Goal: Task Accomplishment & Management: Manage account settings

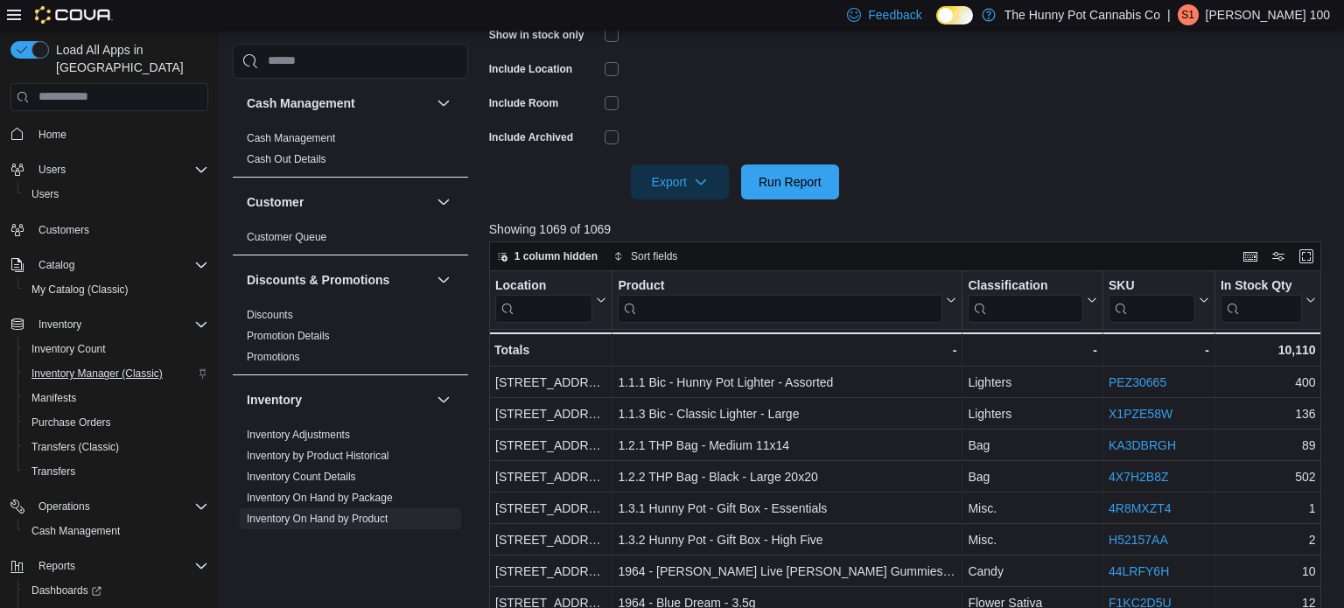
scroll to position [276, 0]
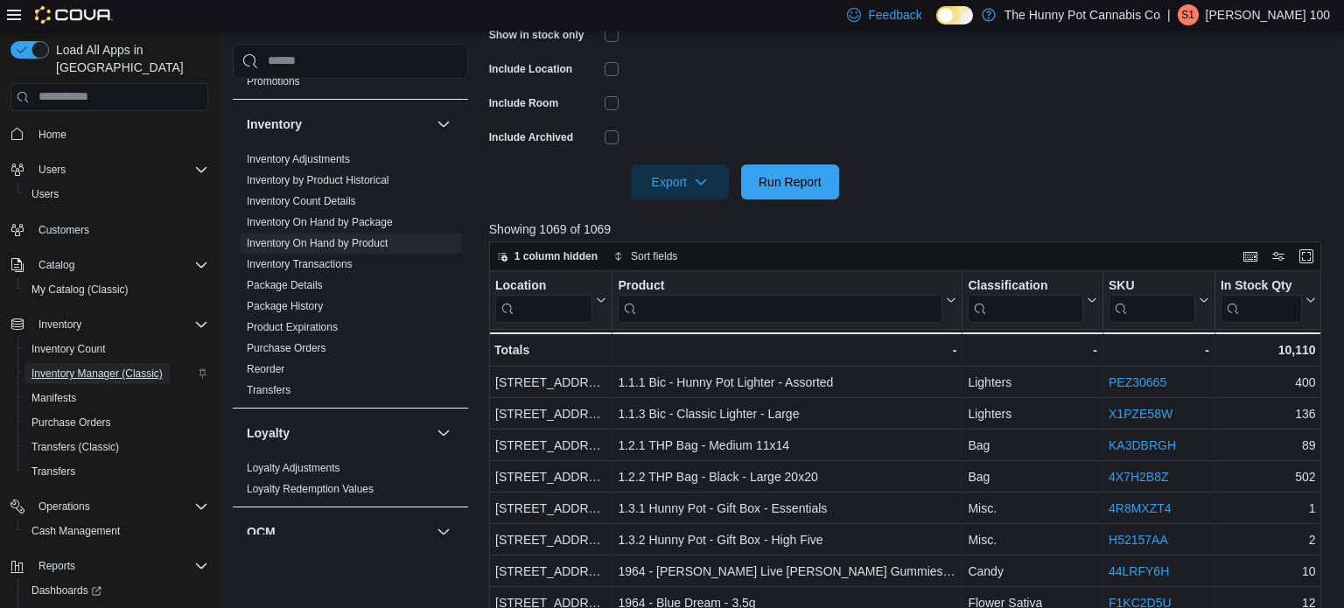
click at [119, 367] on span "Inventory Manager (Classic)" at bounding box center [97, 374] width 131 height 14
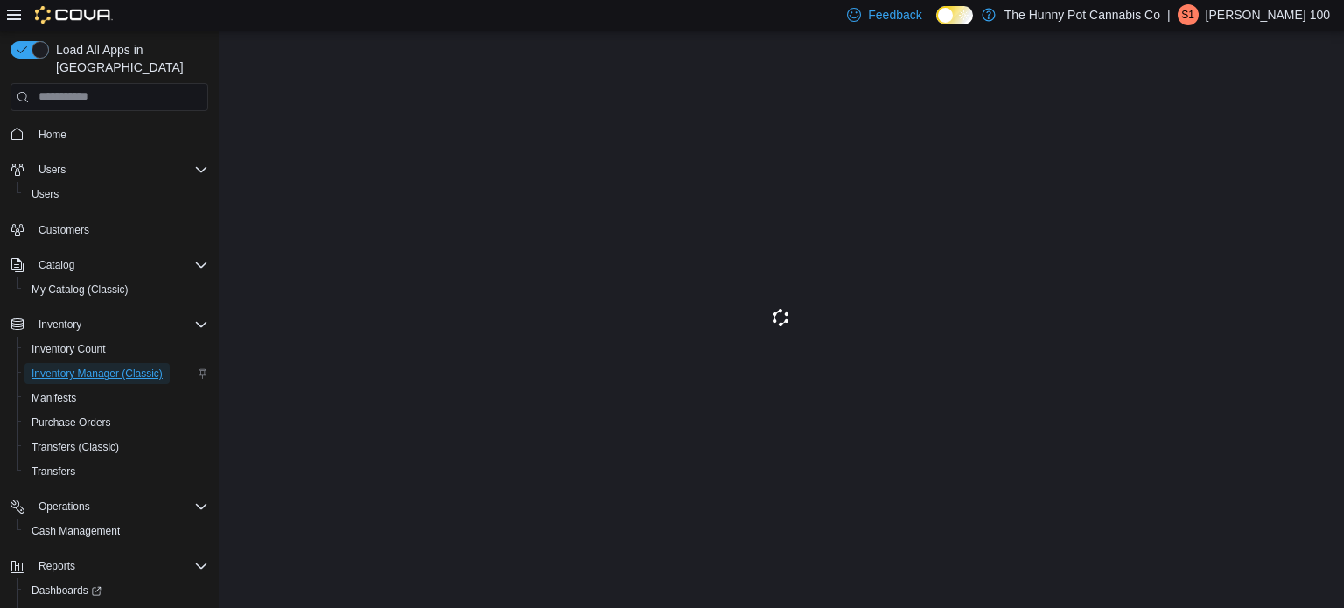
click at [90, 367] on span "Inventory Manager (Classic)" at bounding box center [97, 374] width 131 height 14
click at [71, 124] on link "Home" at bounding box center [53, 134] width 42 height 21
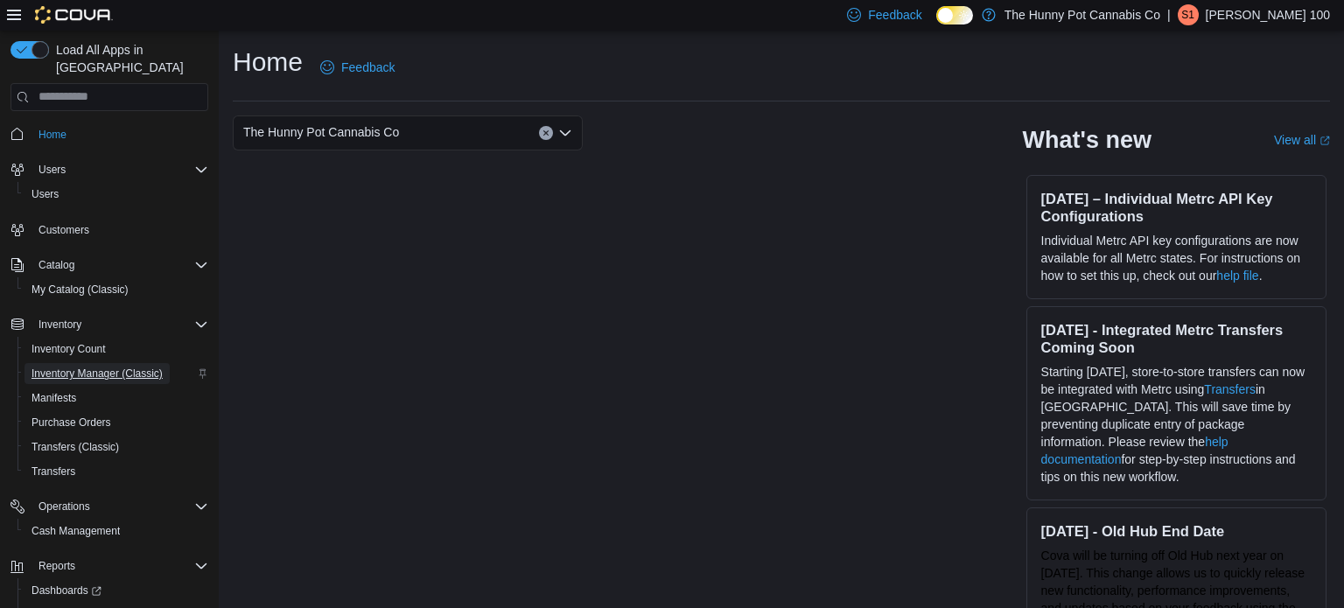
click at [79, 367] on span "Inventory Manager (Classic)" at bounding box center [97, 374] width 131 height 14
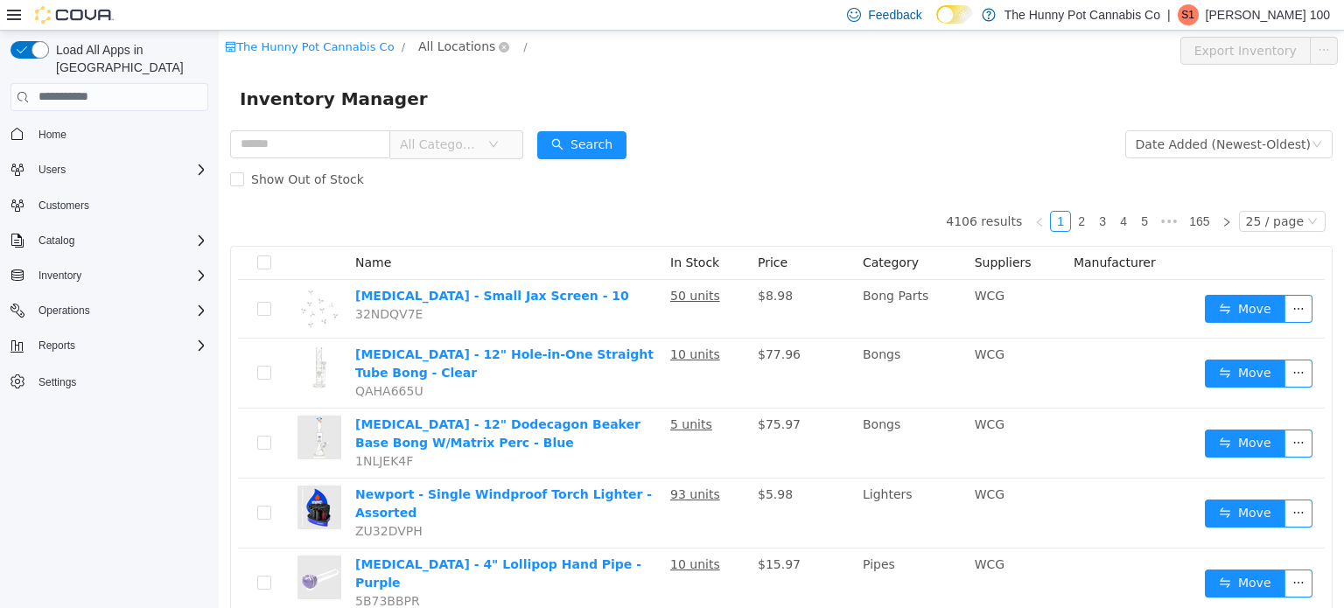
click at [438, 45] on span "All Locations" at bounding box center [456, 45] width 77 height 19
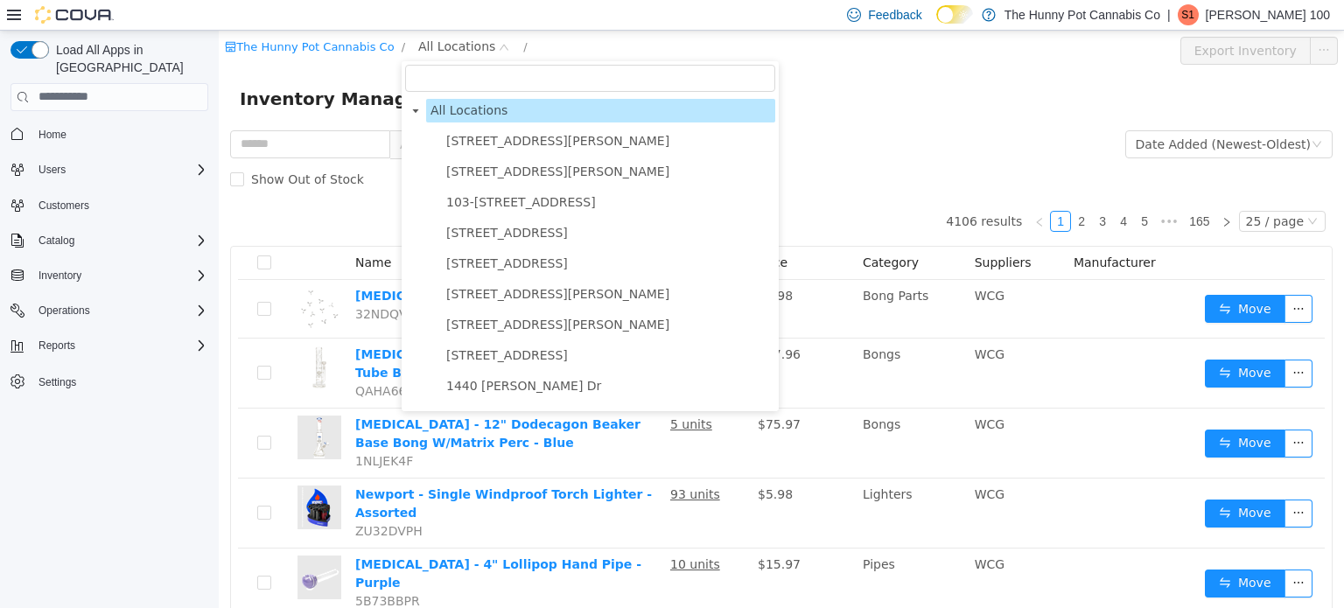
click at [465, 82] on input "filter select" at bounding box center [590, 77] width 370 height 27
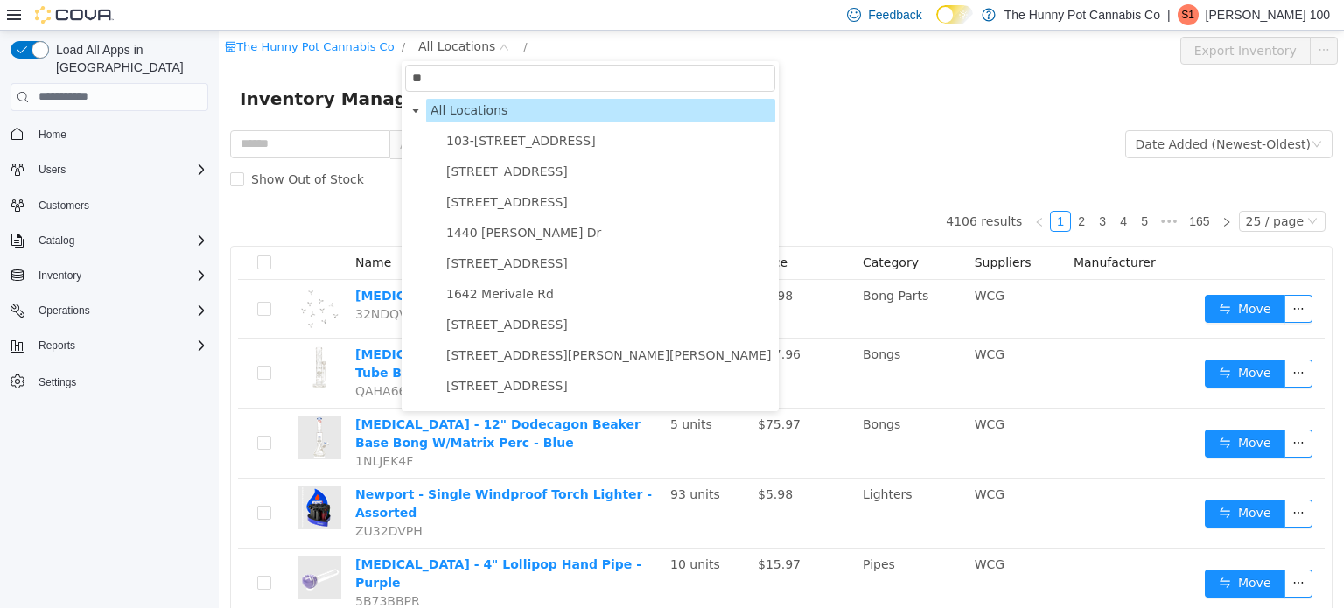
type input "***"
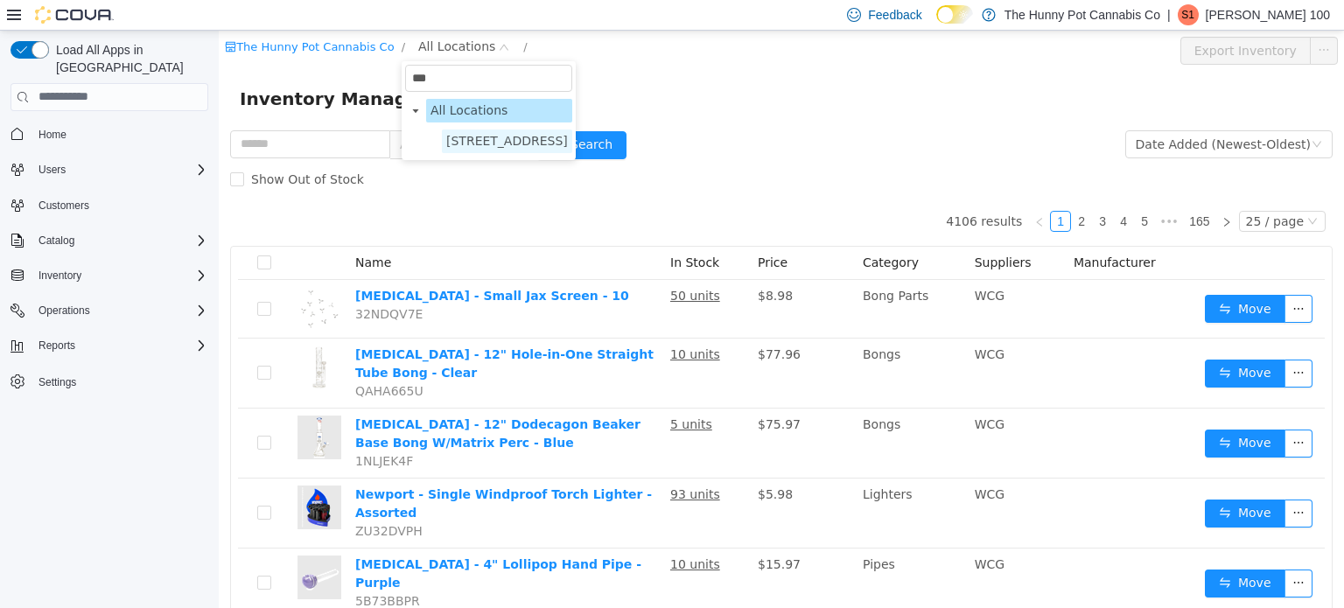
click at [515, 142] on span "[STREET_ADDRESS]" at bounding box center [507, 140] width 122 height 14
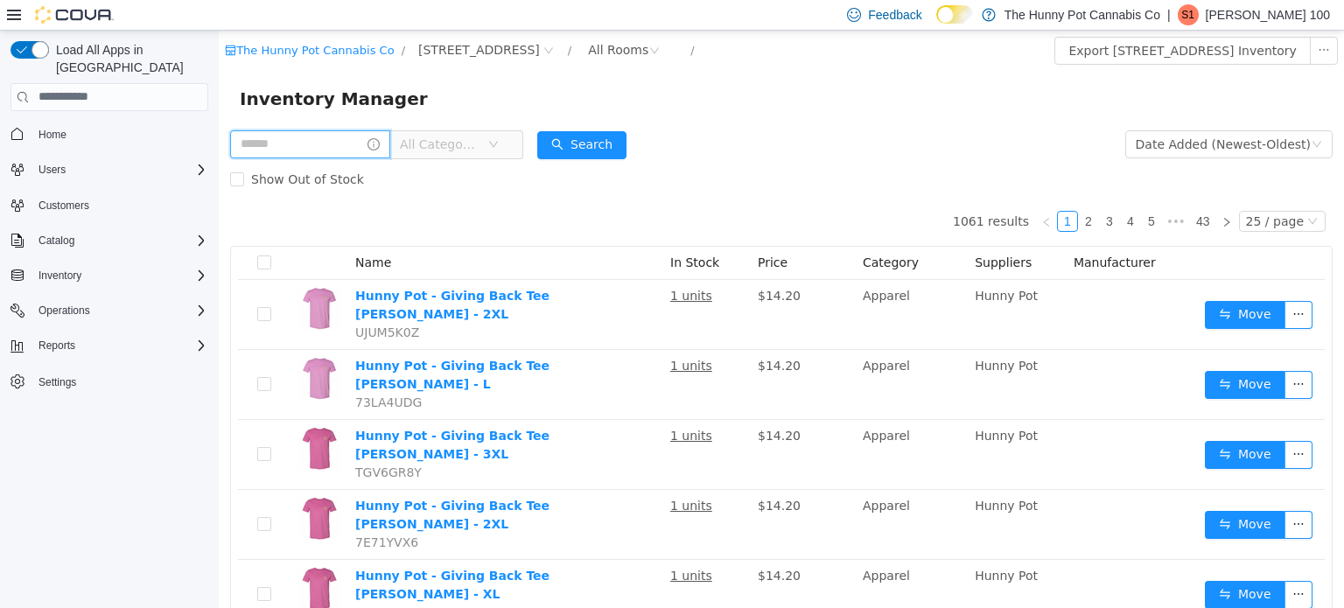
click at [390, 138] on input "text" at bounding box center [310, 144] width 160 height 28
click at [261, 141] on input "text" at bounding box center [310, 144] width 160 height 28
click at [628, 145] on button "Search" at bounding box center [598, 144] width 89 height 28
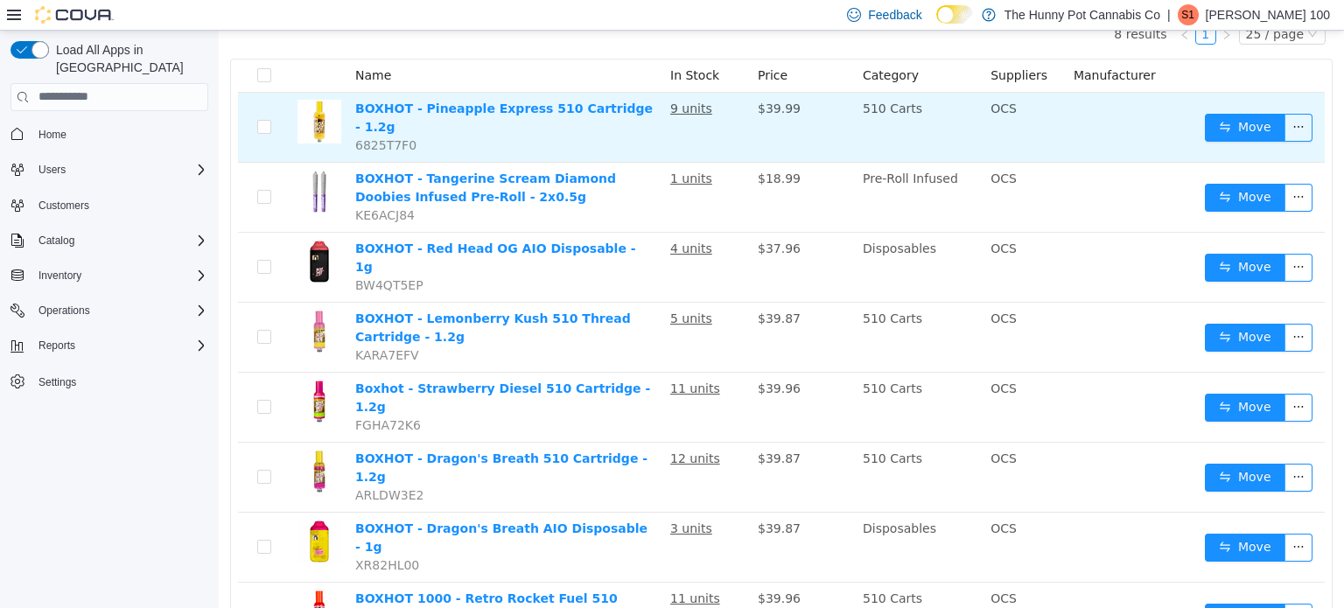
scroll to position [221, 0]
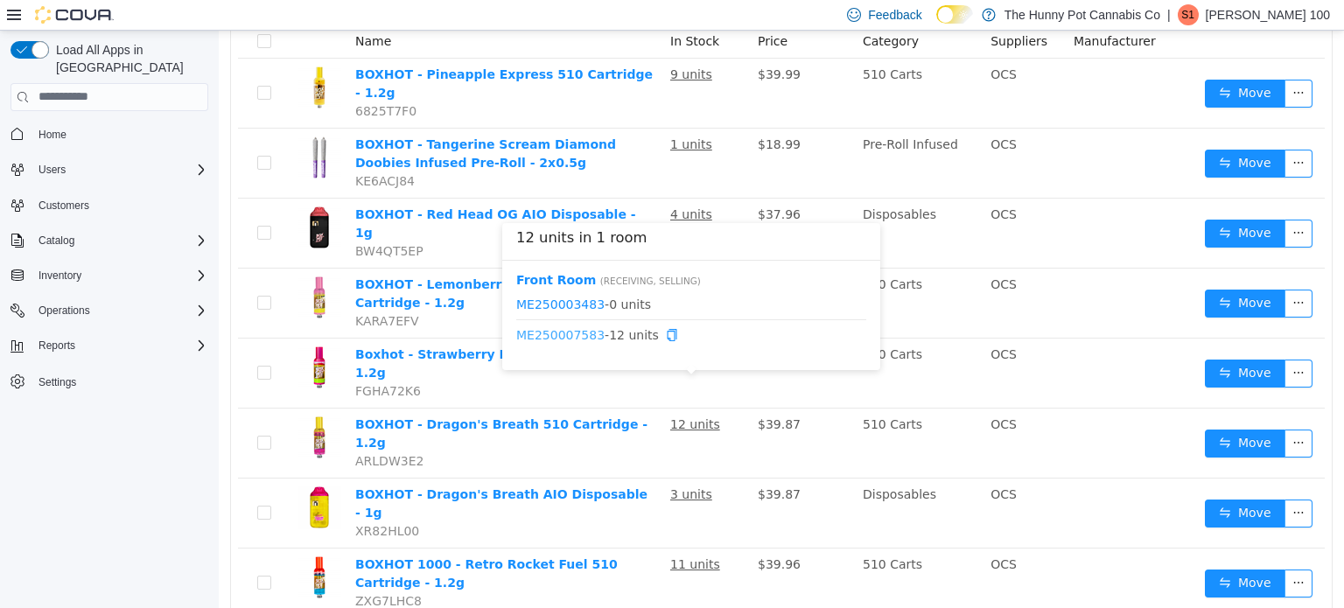
click at [562, 340] on link "ME250007583" at bounding box center [560, 334] width 88 height 14
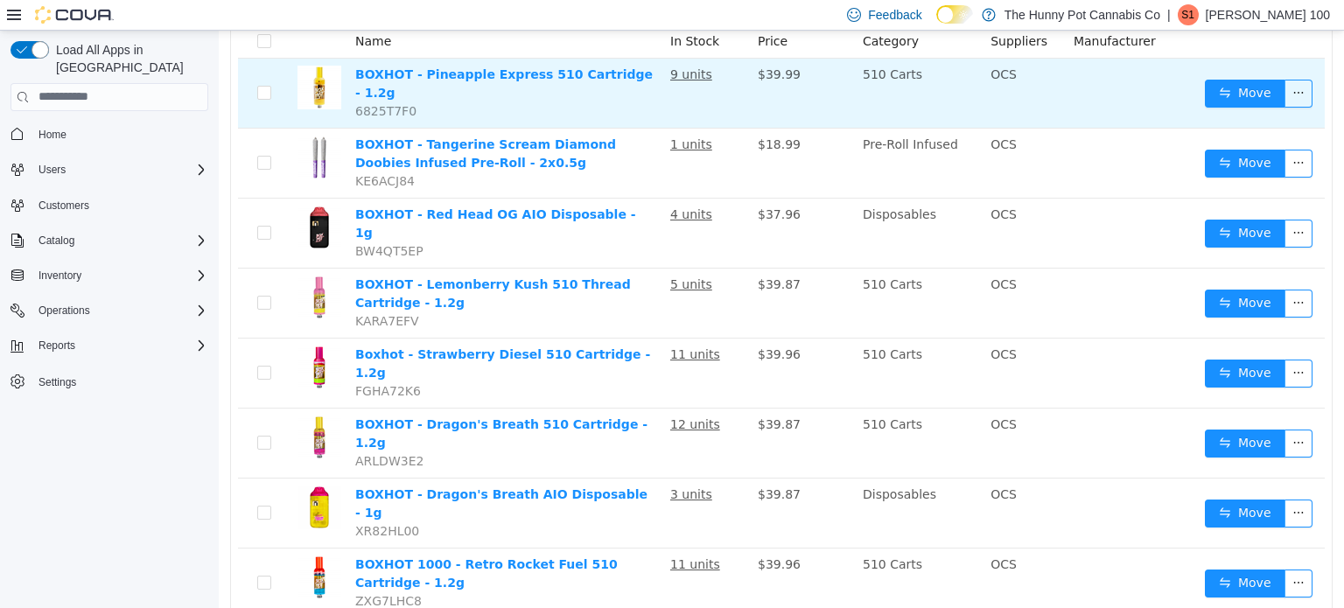
scroll to position [0, 0]
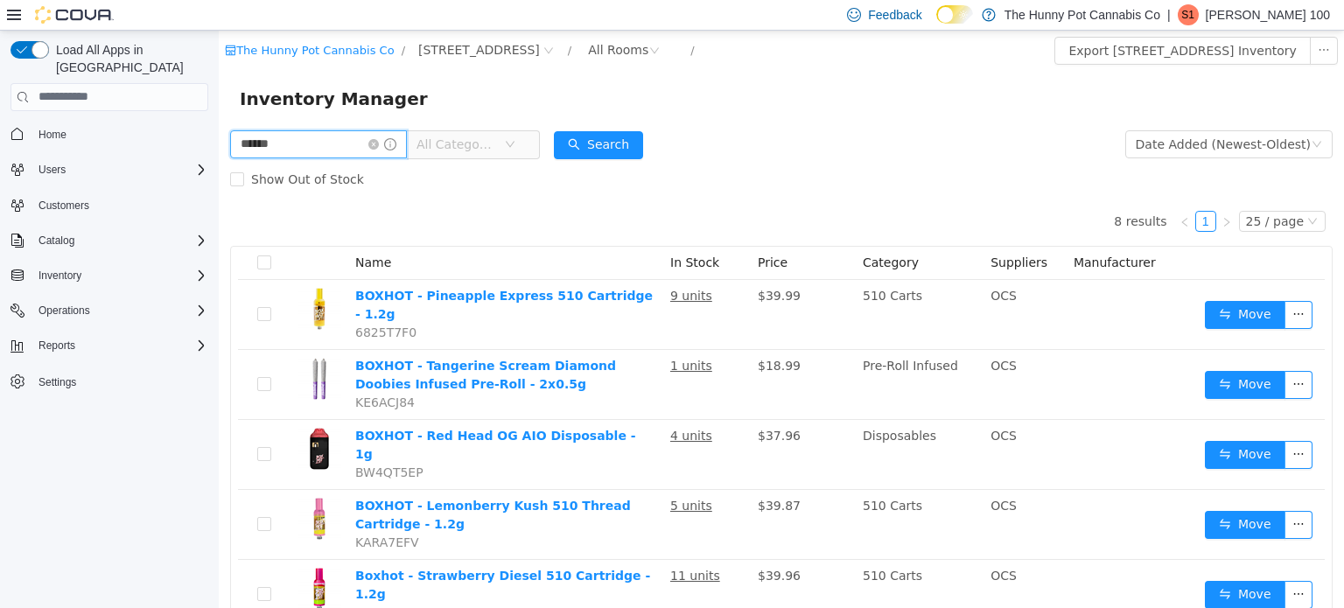
click at [372, 137] on input "******" at bounding box center [318, 144] width 177 height 28
drag, startPoint x: 372, startPoint y: 137, endPoint x: 153, endPoint y: 144, distance: 218.9
click at [219, 144] on html "The Hunny Pot Cannabis Co / [STREET_ADDRESS] / All Rooms / Export [STREET_ADDRE…" at bounding box center [781, 319] width 1125 height 578
type input "****"
click at [643, 137] on button "Search" at bounding box center [598, 144] width 89 height 28
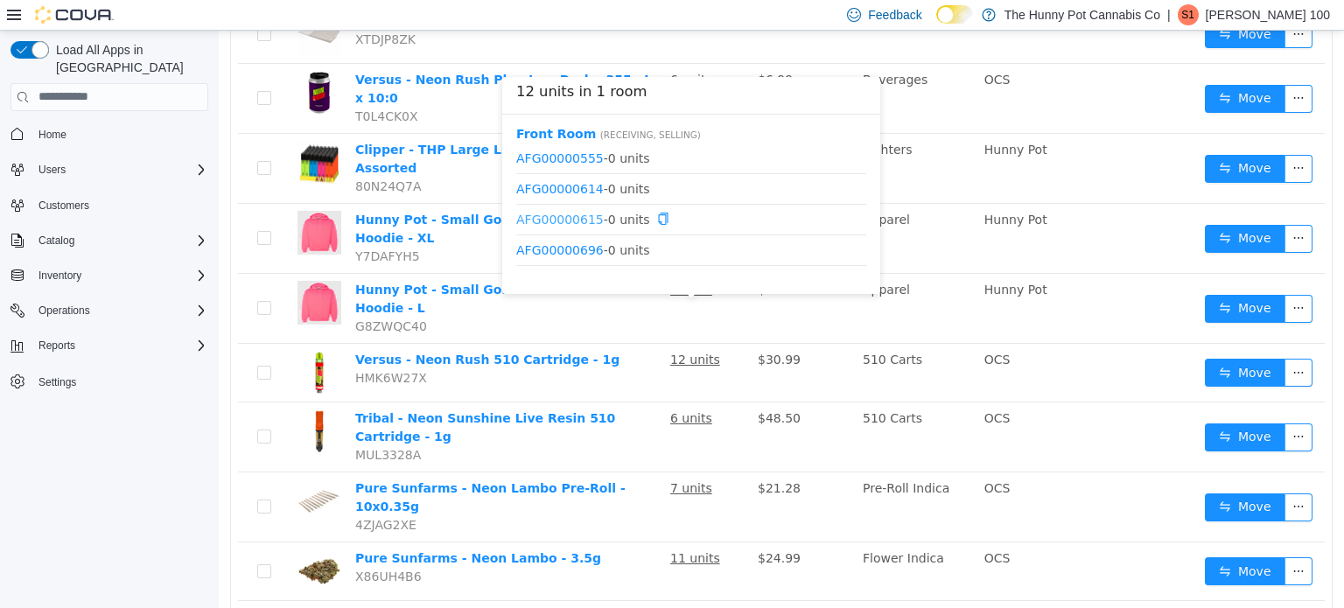
scroll to position [21, 0]
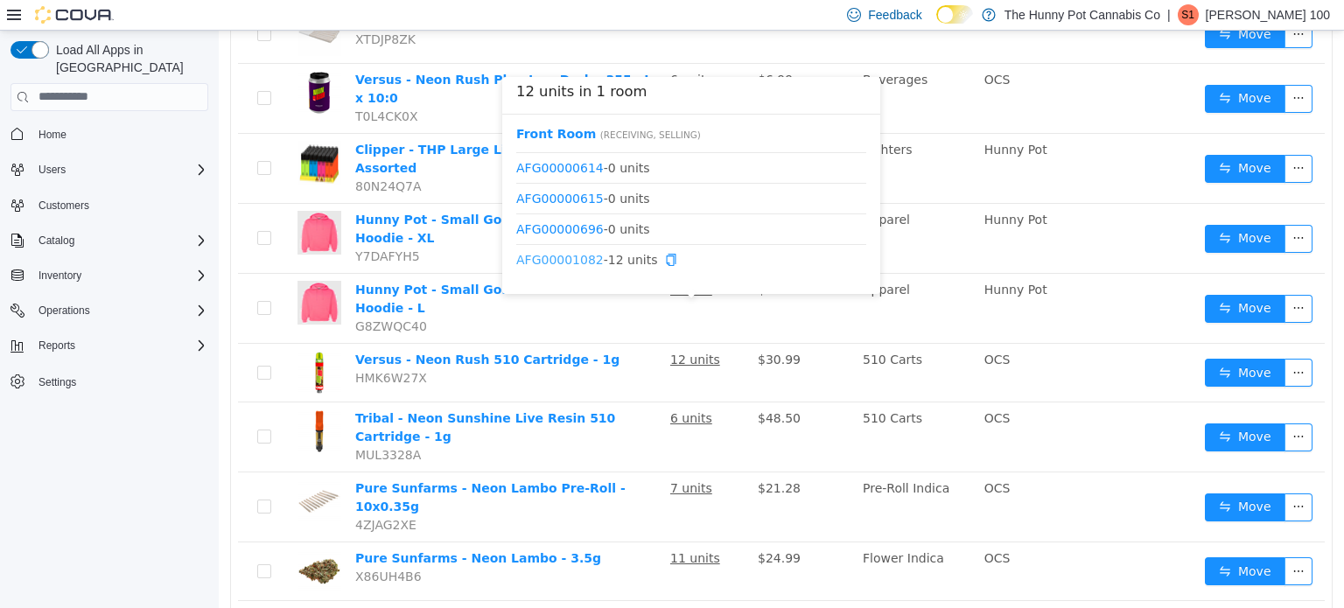
click at [576, 257] on link "AFG00001082" at bounding box center [560, 259] width 88 height 14
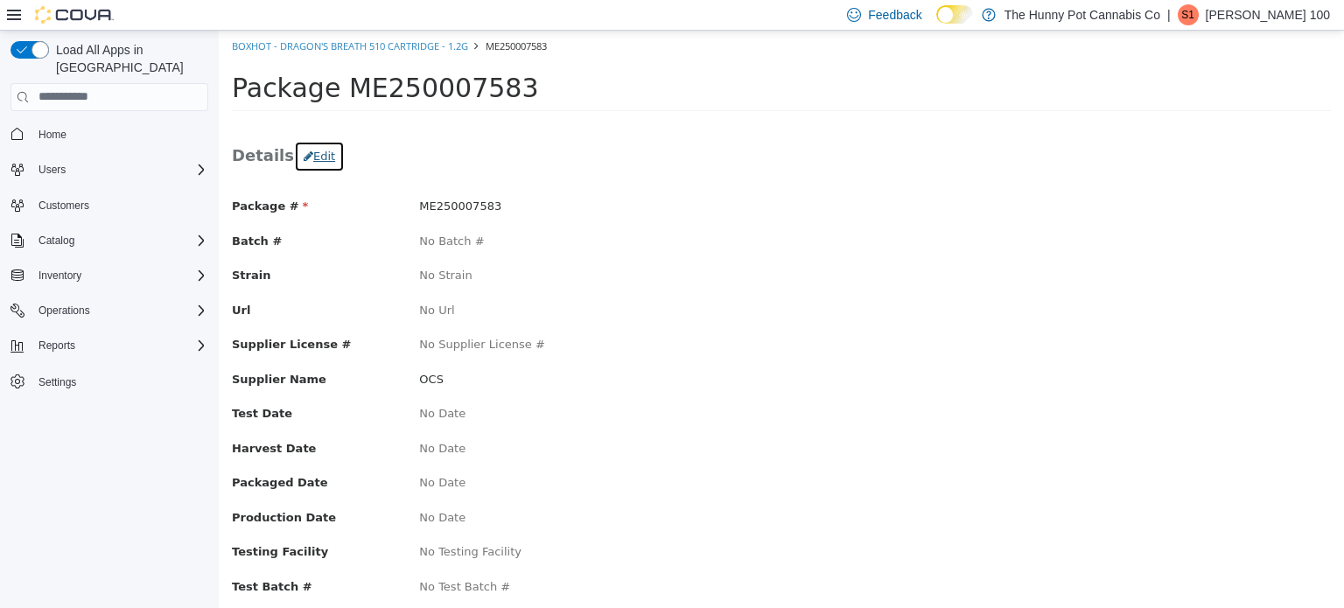
click at [326, 151] on button "Edit" at bounding box center [319, 156] width 51 height 32
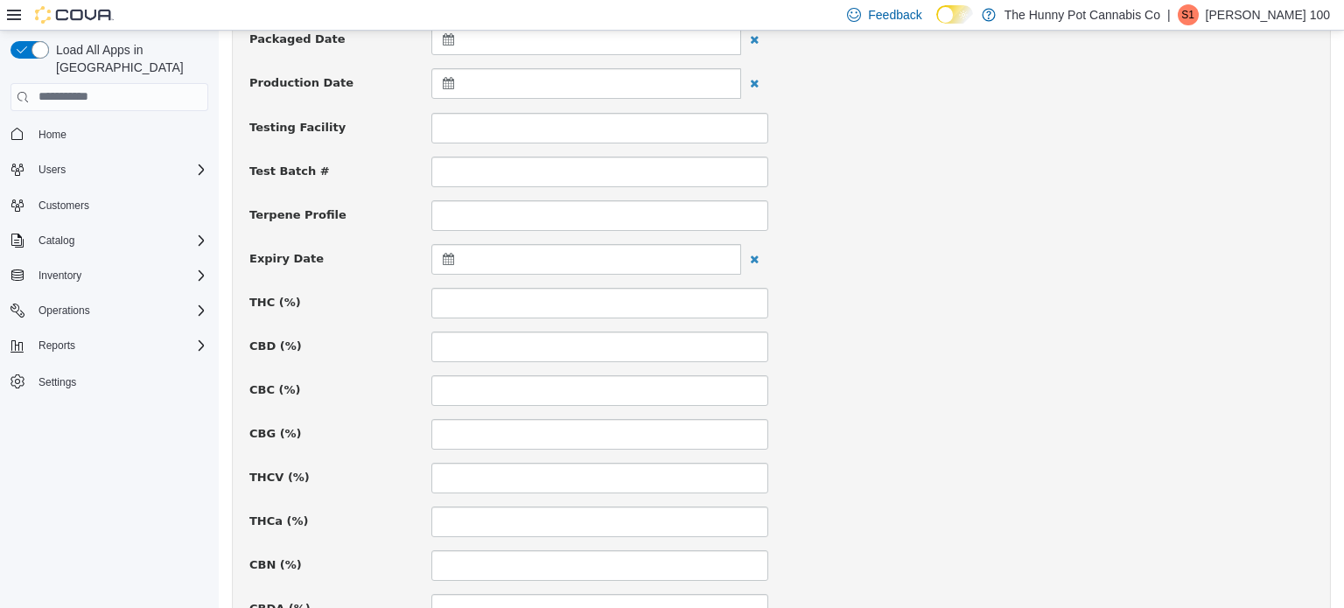
scroll to position [534, 0]
click at [708, 292] on input at bounding box center [599, 301] width 337 height 31
type input "****"
click at [715, 341] on input at bounding box center [599, 345] width 337 height 31
type input "****"
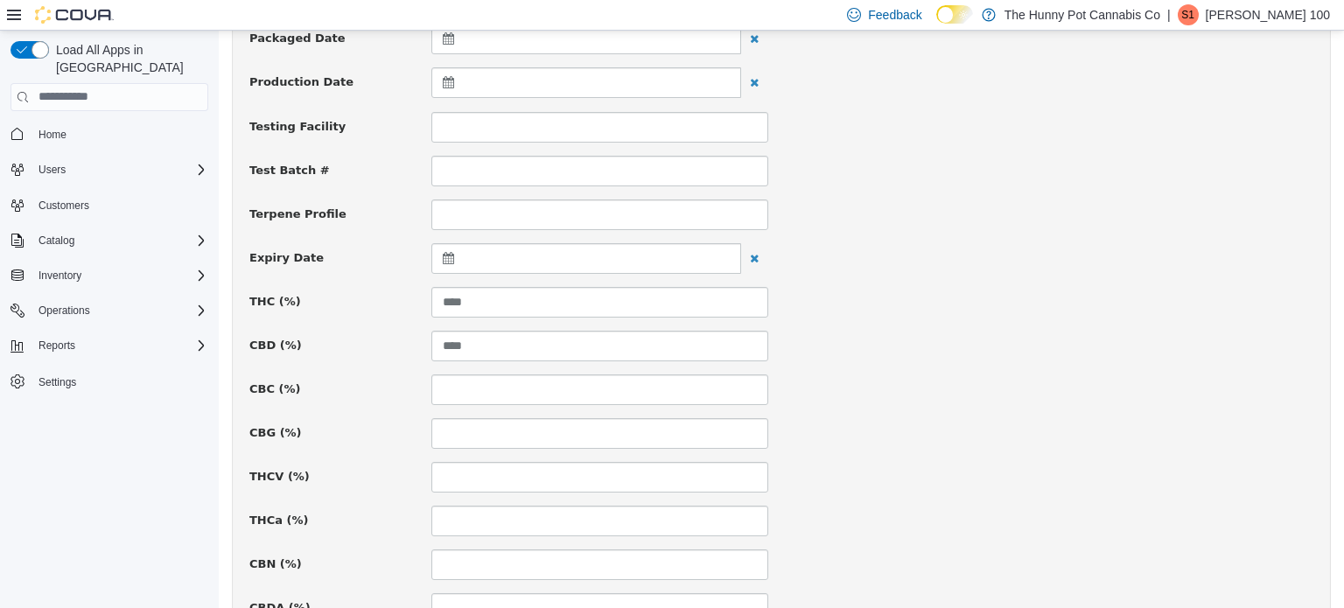
click at [971, 387] on div "CBC (%)" at bounding box center [781, 389] width 1090 height 31
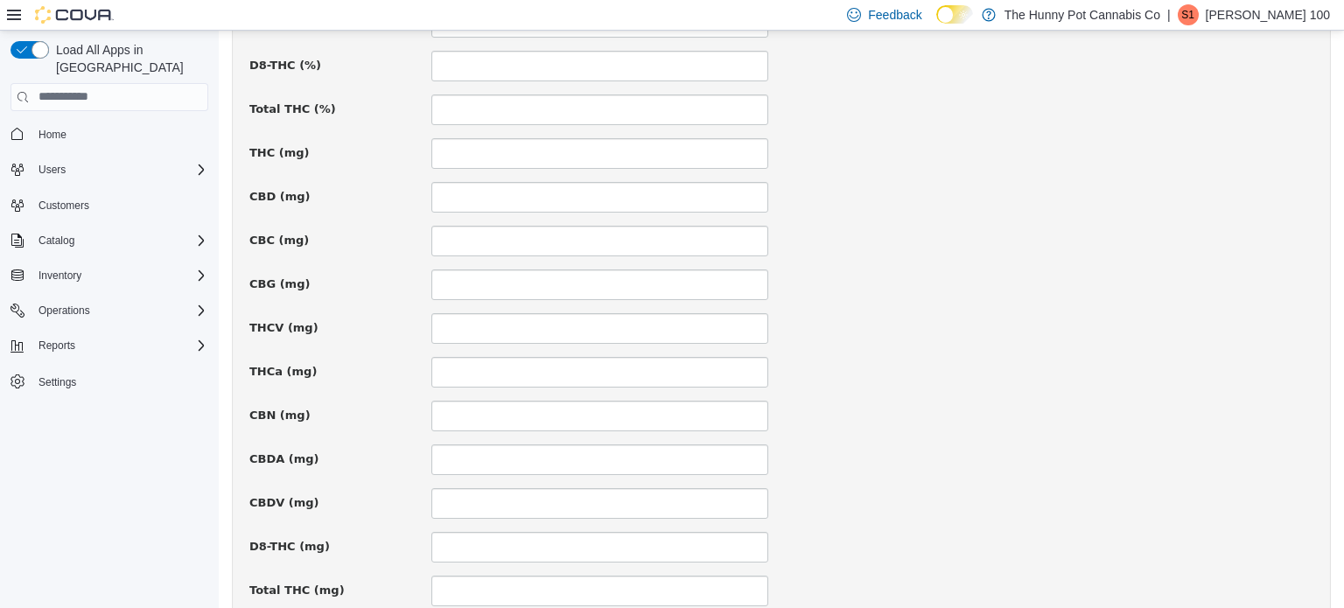
scroll to position [1285, 0]
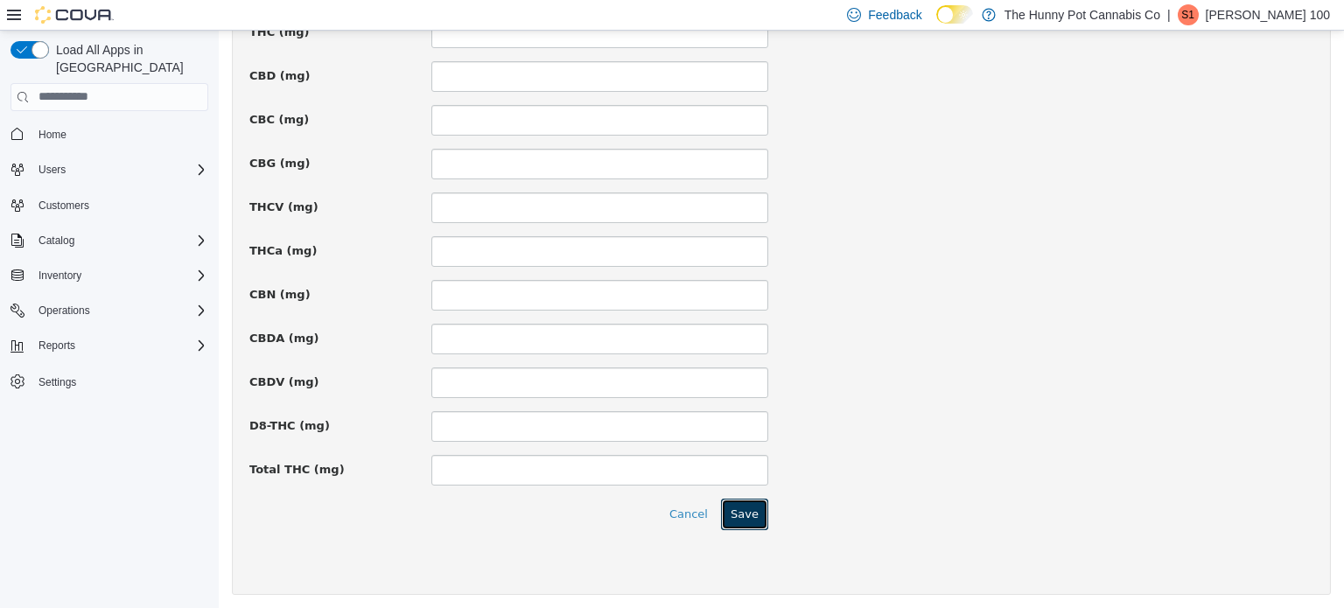
click at [752, 508] on button "Save" at bounding box center [744, 514] width 47 height 32
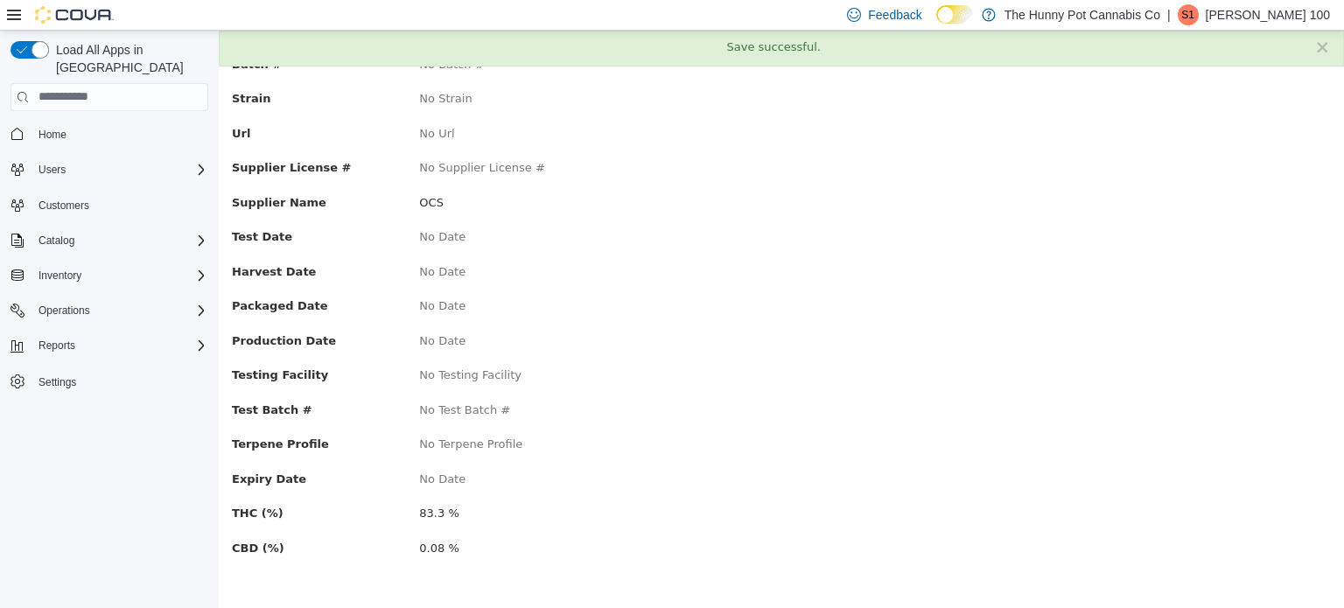
scroll to position [0, 0]
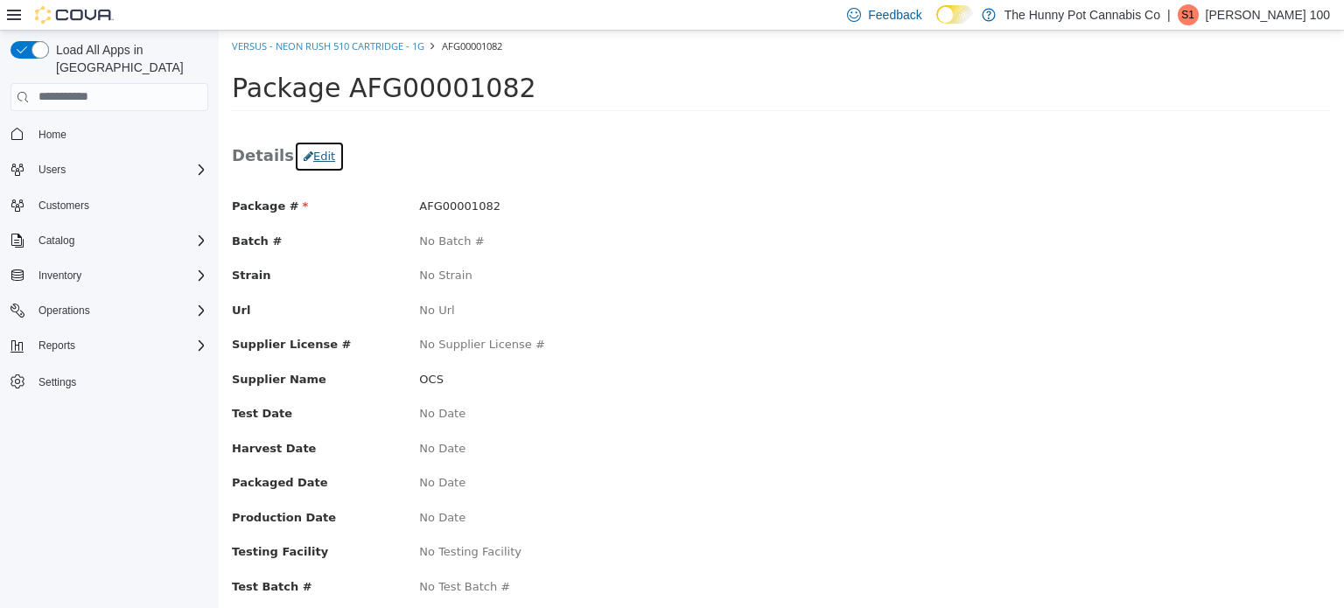
click at [317, 158] on button "Edit" at bounding box center [319, 156] width 51 height 32
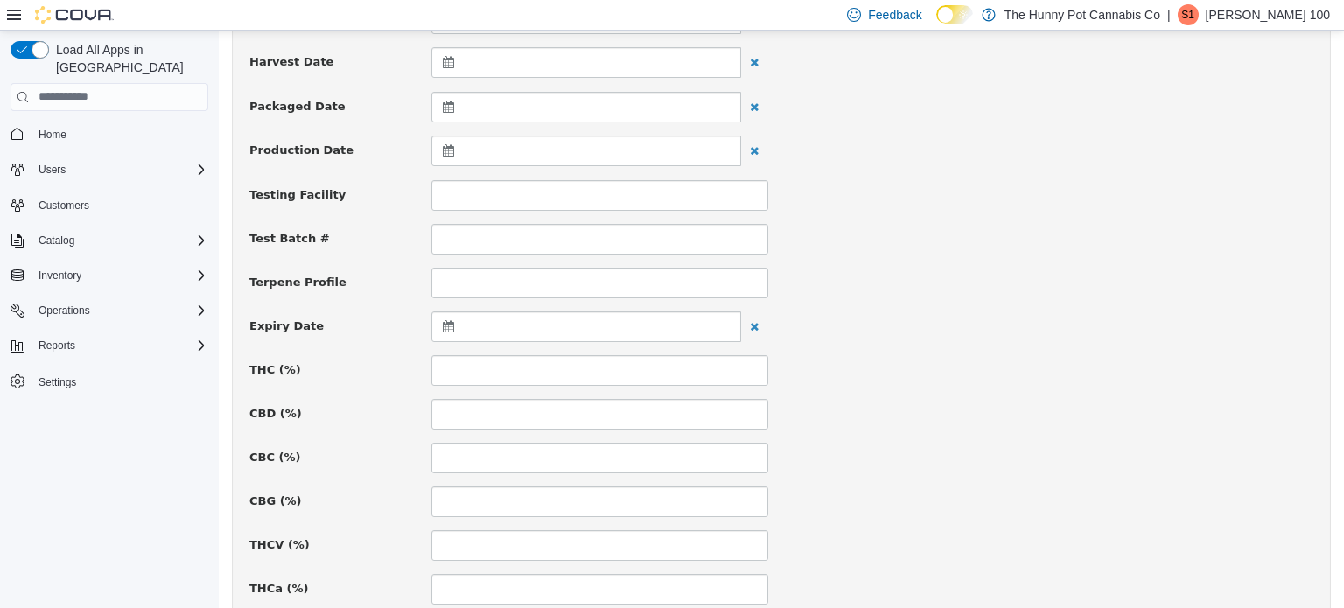
scroll to position [486, 0]
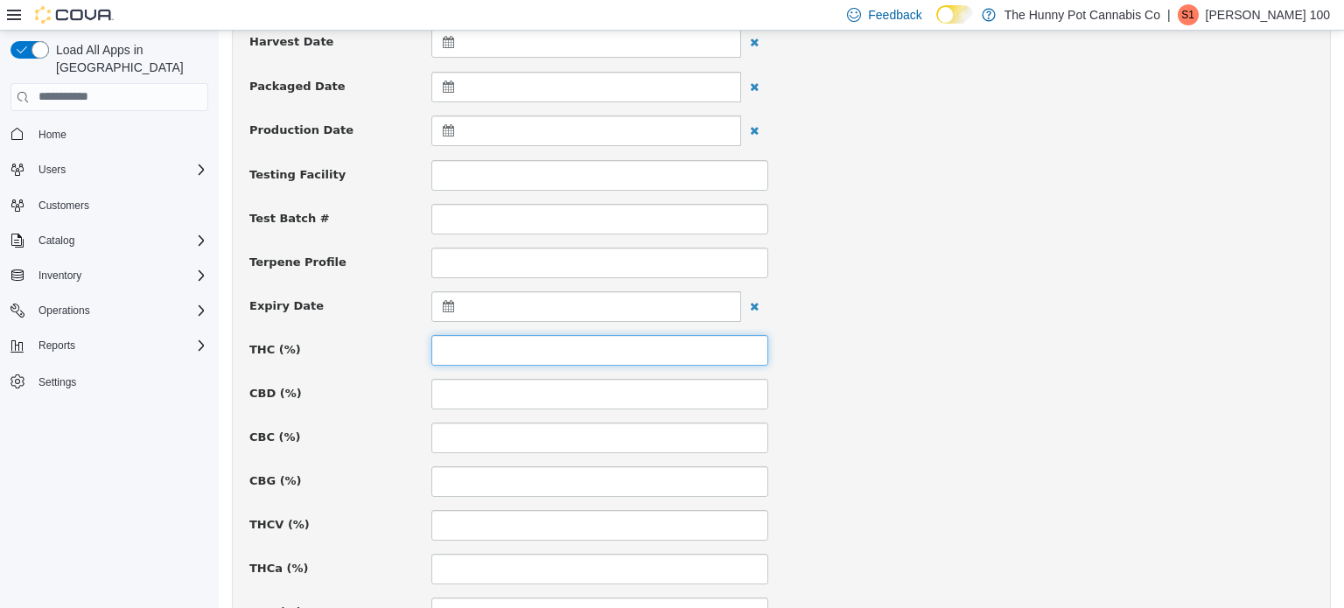
click at [580, 360] on input at bounding box center [599, 349] width 337 height 31
type input "****"
click at [581, 392] on input at bounding box center [599, 393] width 337 height 31
type input "****"
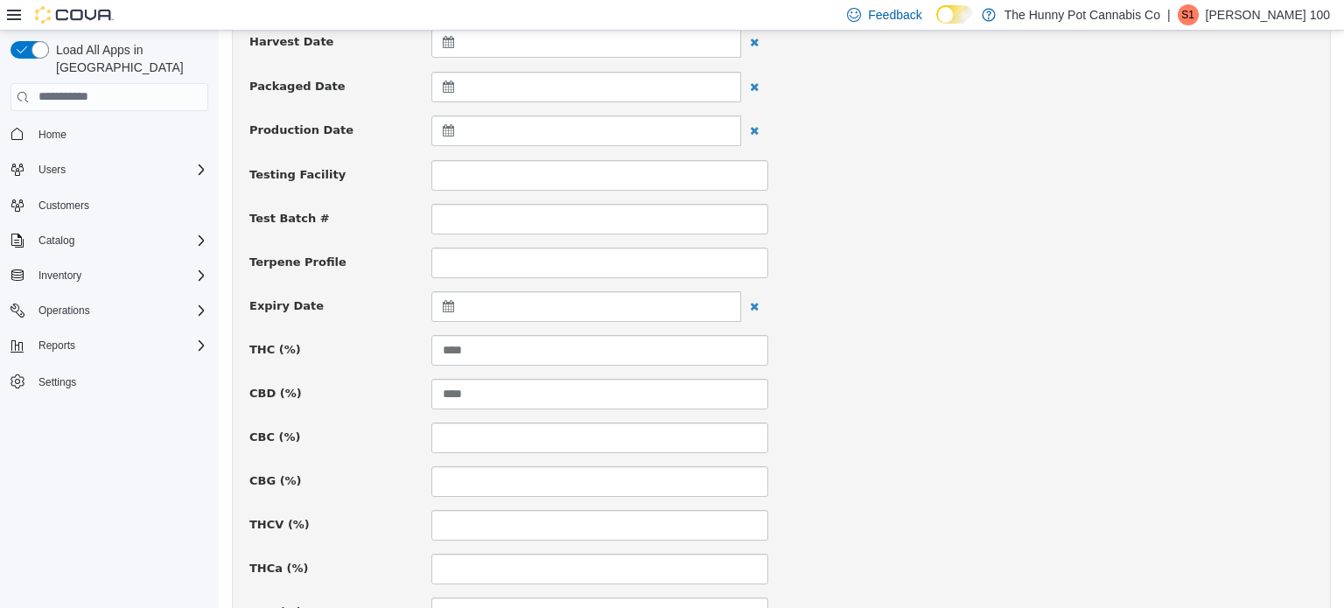
click at [873, 401] on div "CBD (%) ****" at bounding box center [781, 393] width 1090 height 31
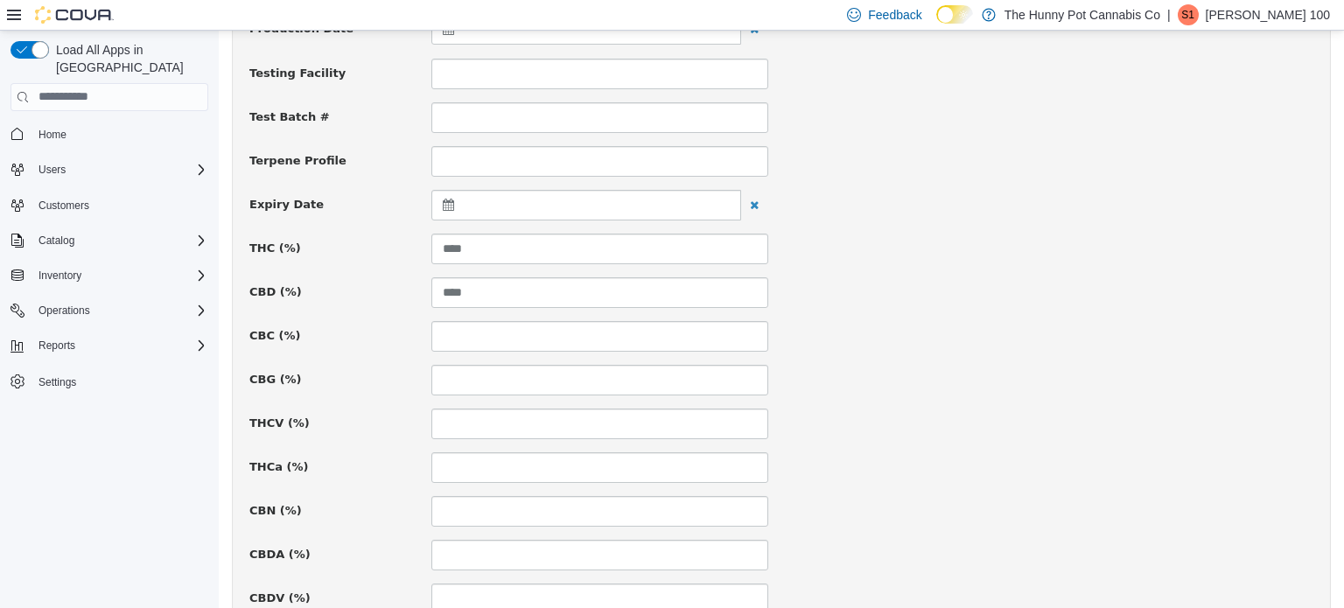
scroll to position [1285, 0]
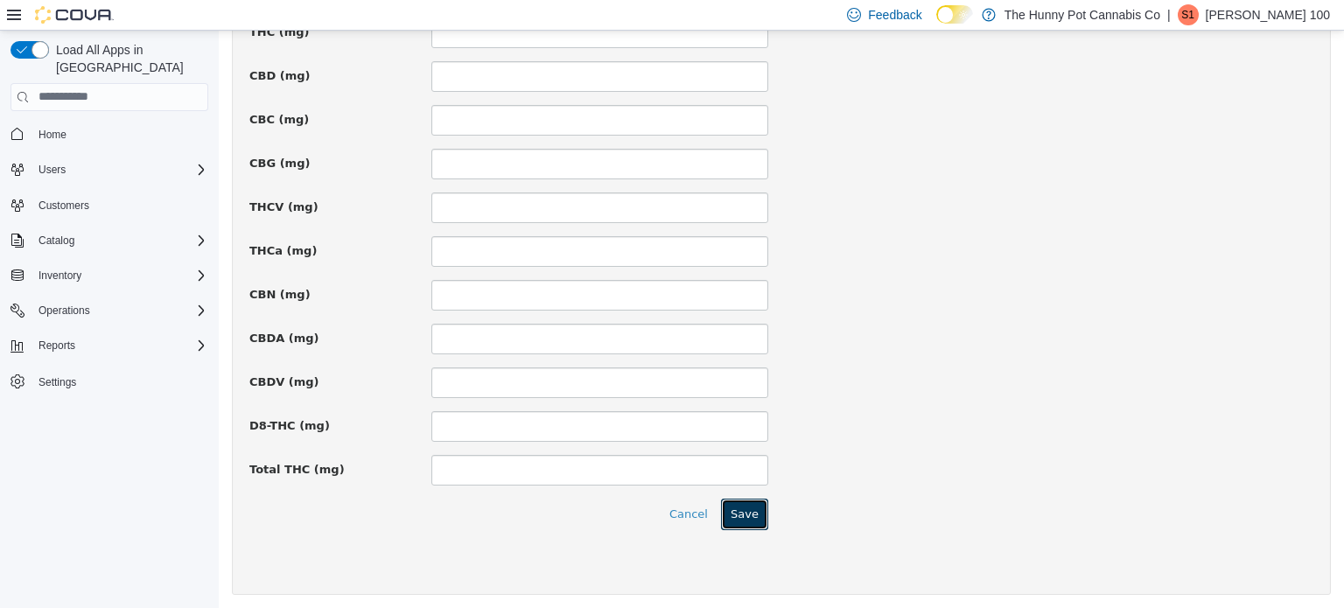
click at [761, 513] on button "Save" at bounding box center [744, 514] width 47 height 32
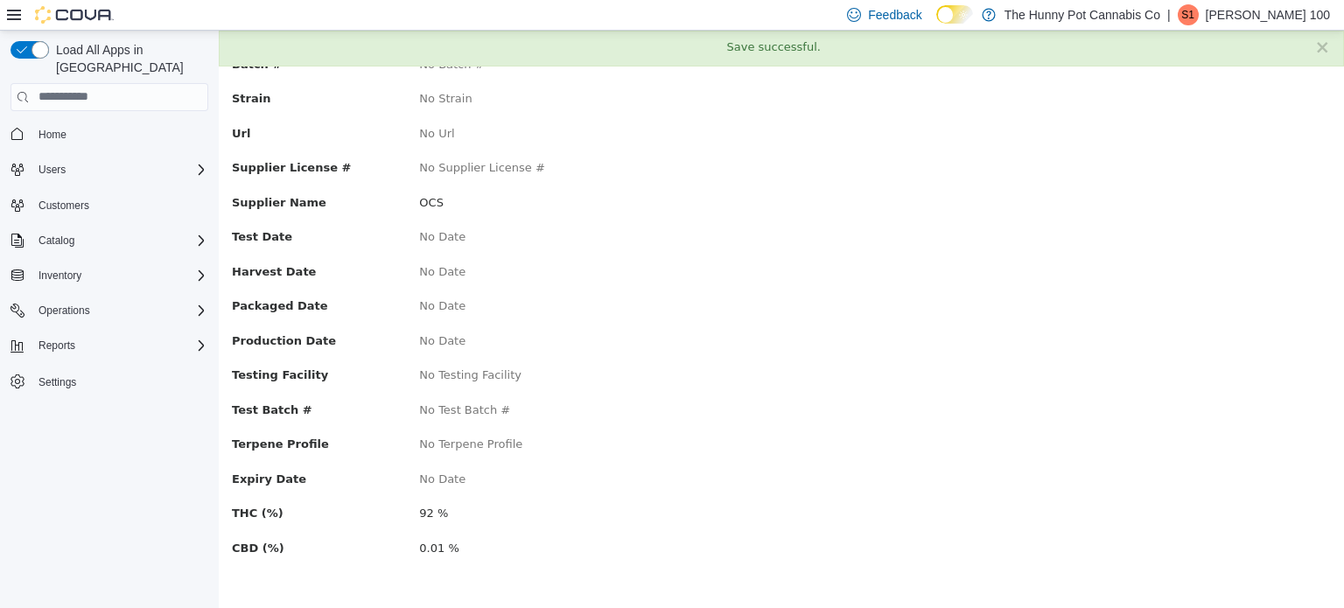
scroll to position [0, 0]
